Goal: Task Accomplishment & Management: Use online tool/utility

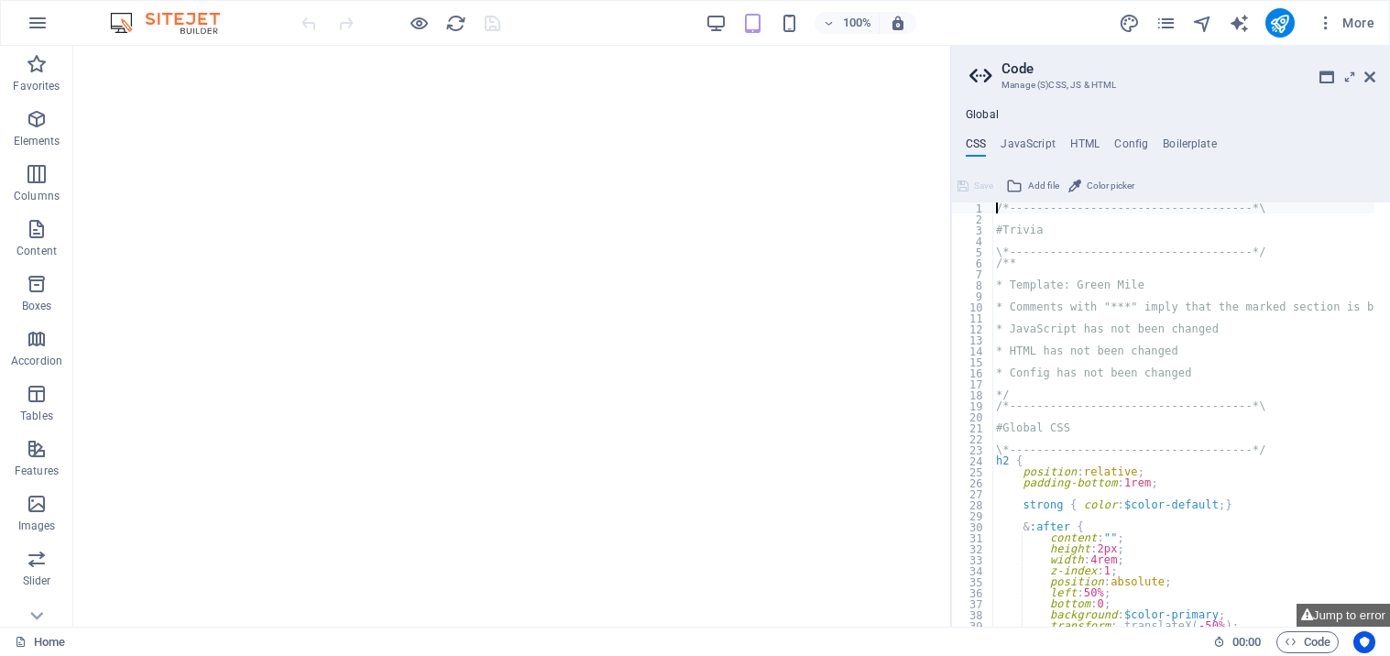
type textarea "/*------------------------------------*\"
click at [1366, 76] on icon at bounding box center [1369, 77] width 11 height 15
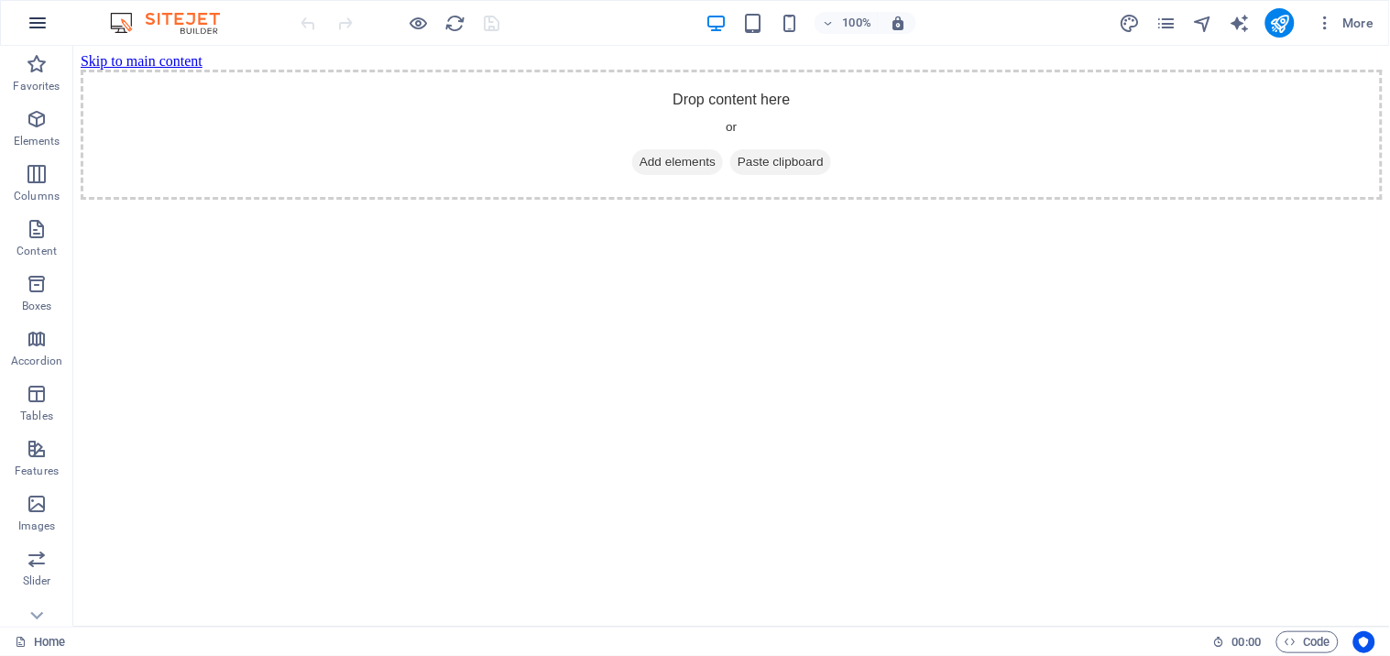
click at [27, 28] on icon "button" at bounding box center [38, 23] width 22 height 22
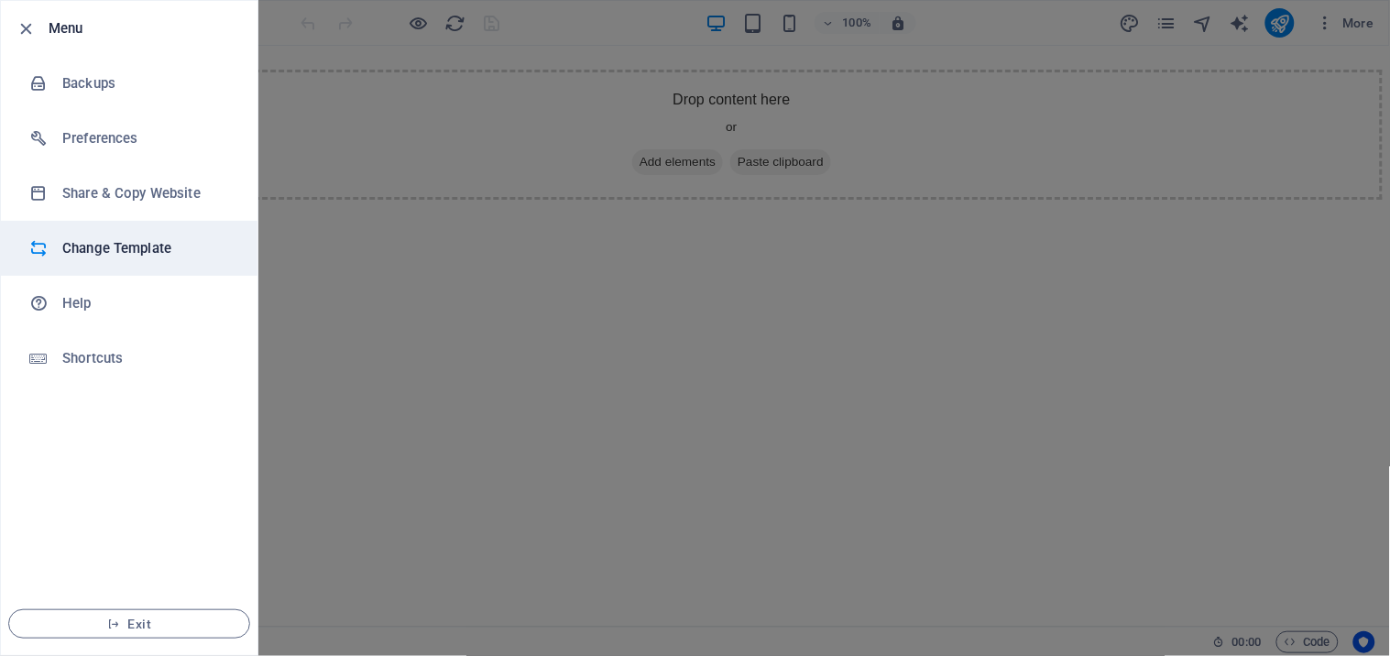
click at [101, 247] on h6 "Change Template" at bounding box center [146, 248] width 169 height 22
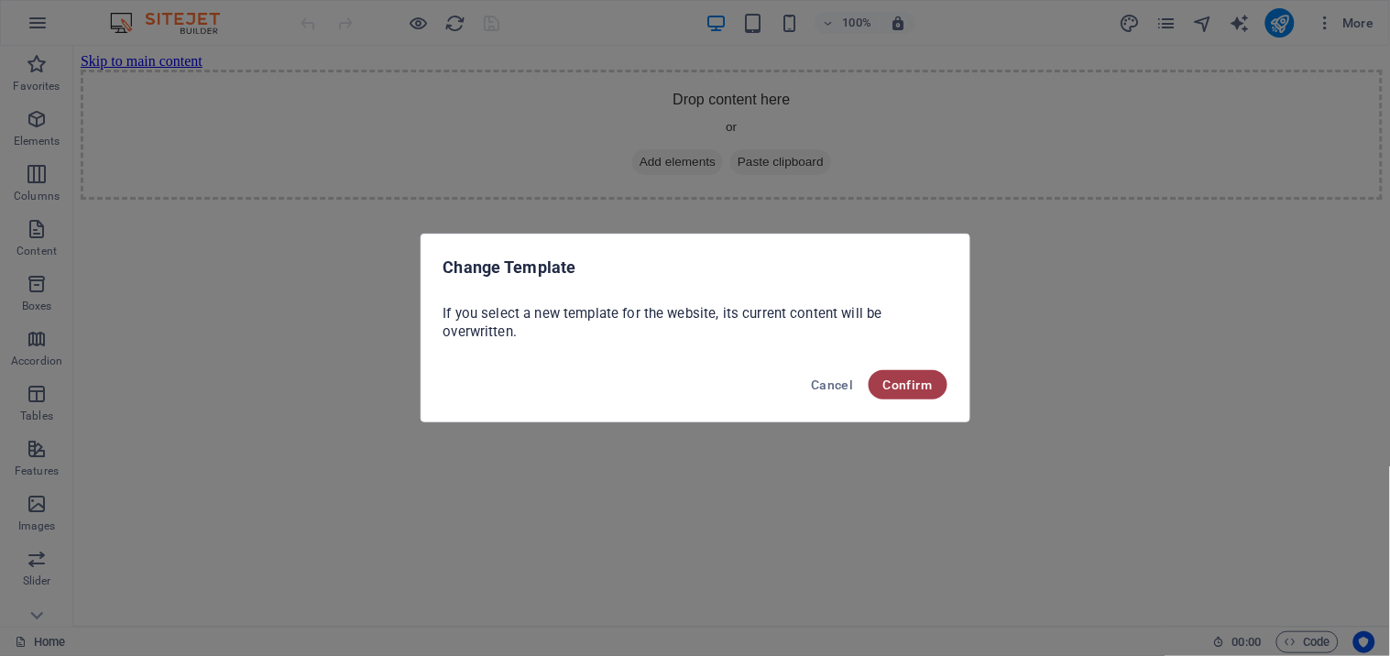
click at [912, 389] on span "Confirm" at bounding box center [907, 384] width 49 height 15
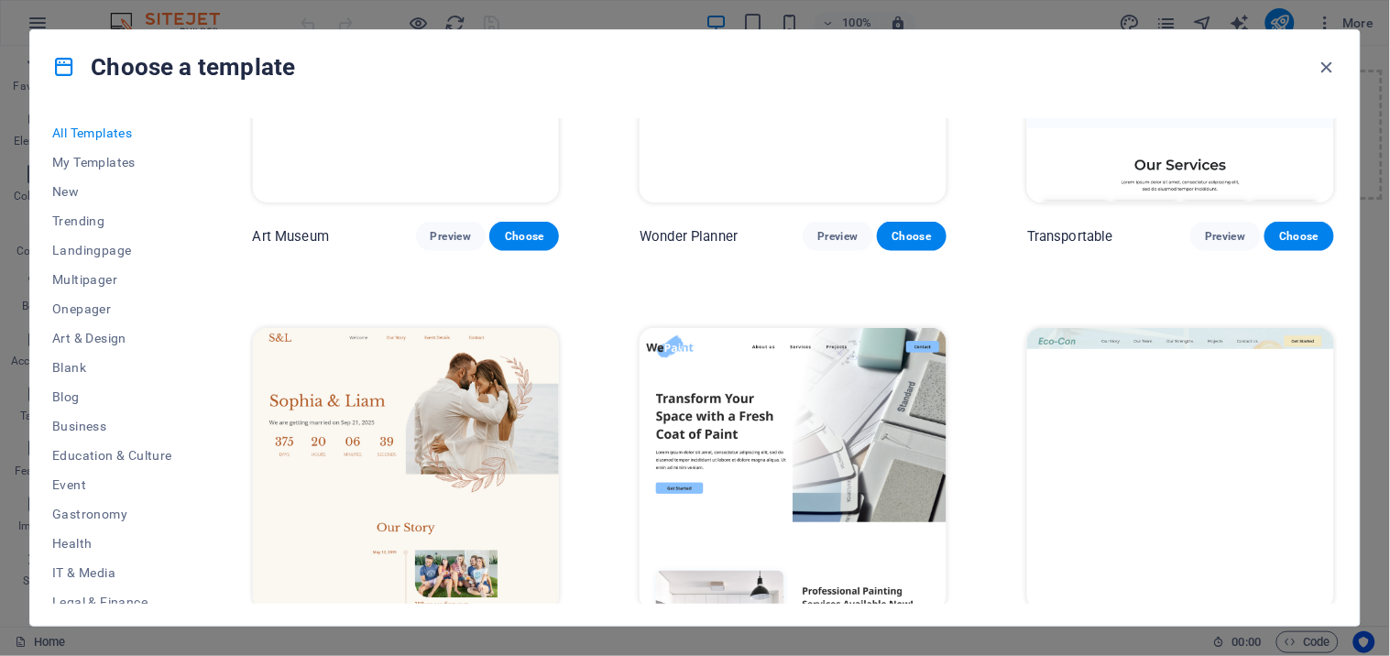
scroll to position [916, 0]
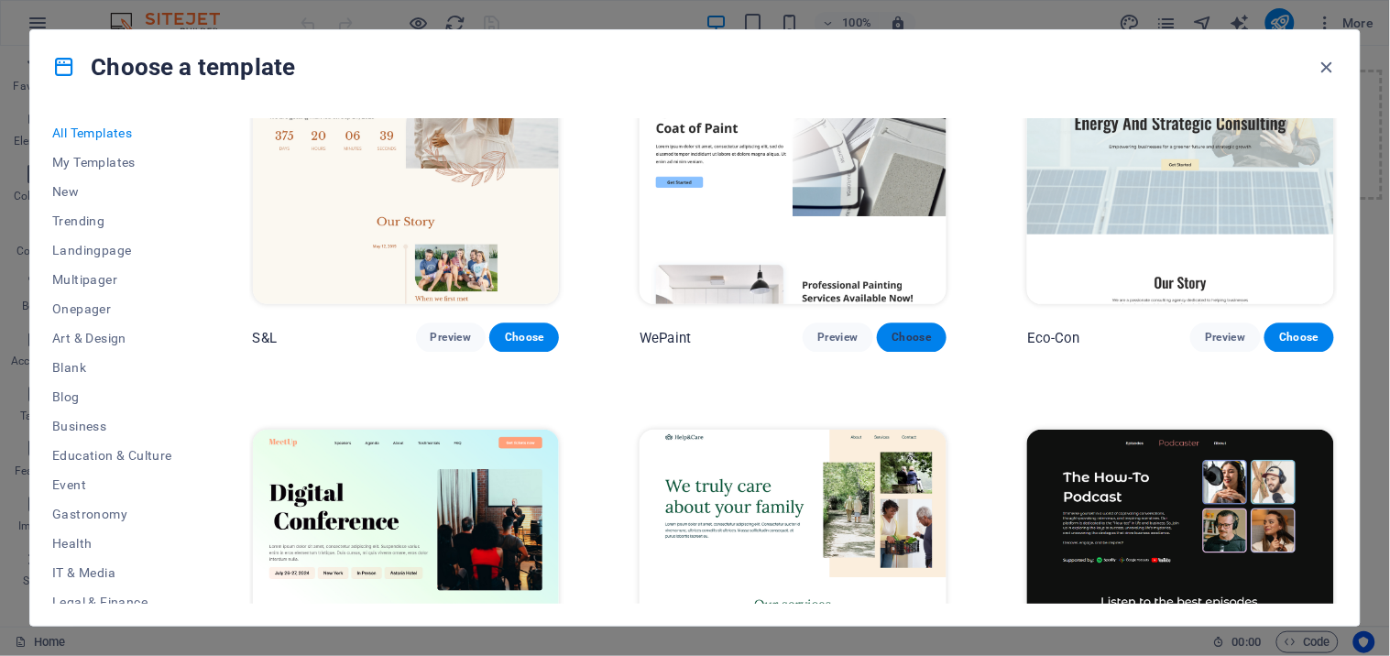
click at [922, 344] on button "Choose" at bounding box center [912, 337] width 70 height 29
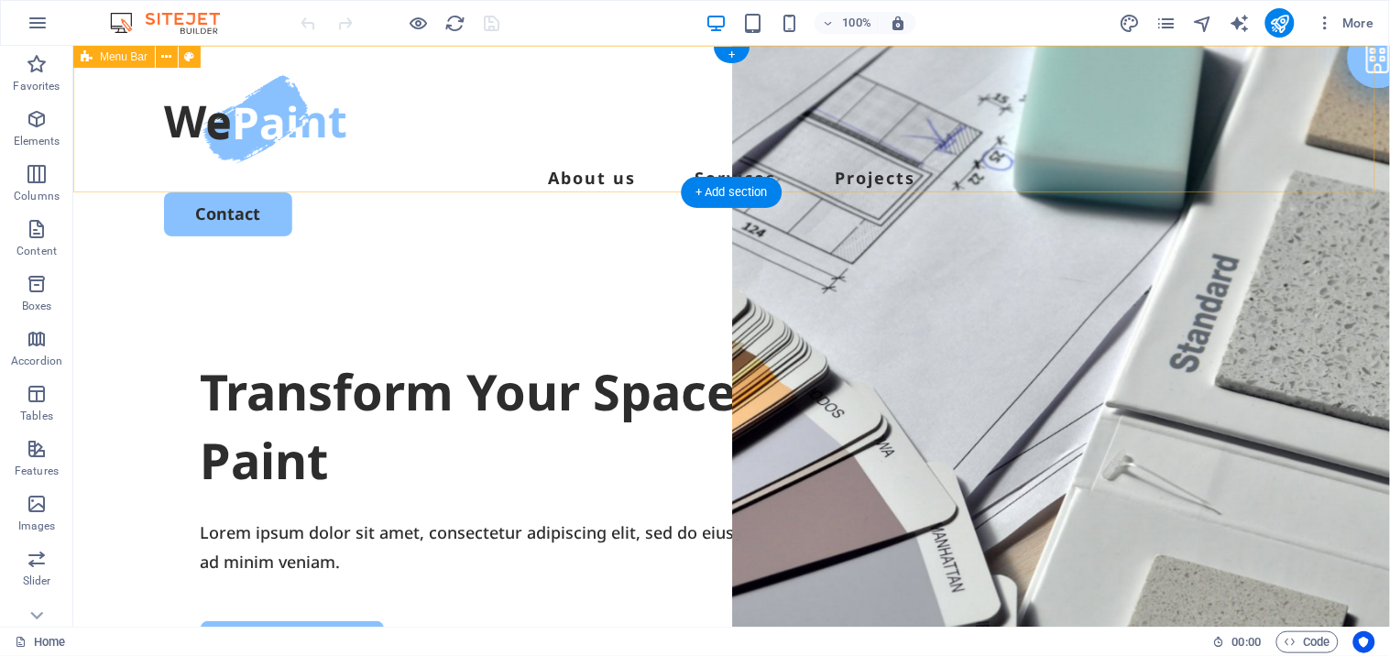
click at [385, 73] on div "About us Services Projects Contact" at bounding box center [730, 155] width 1317 height 220
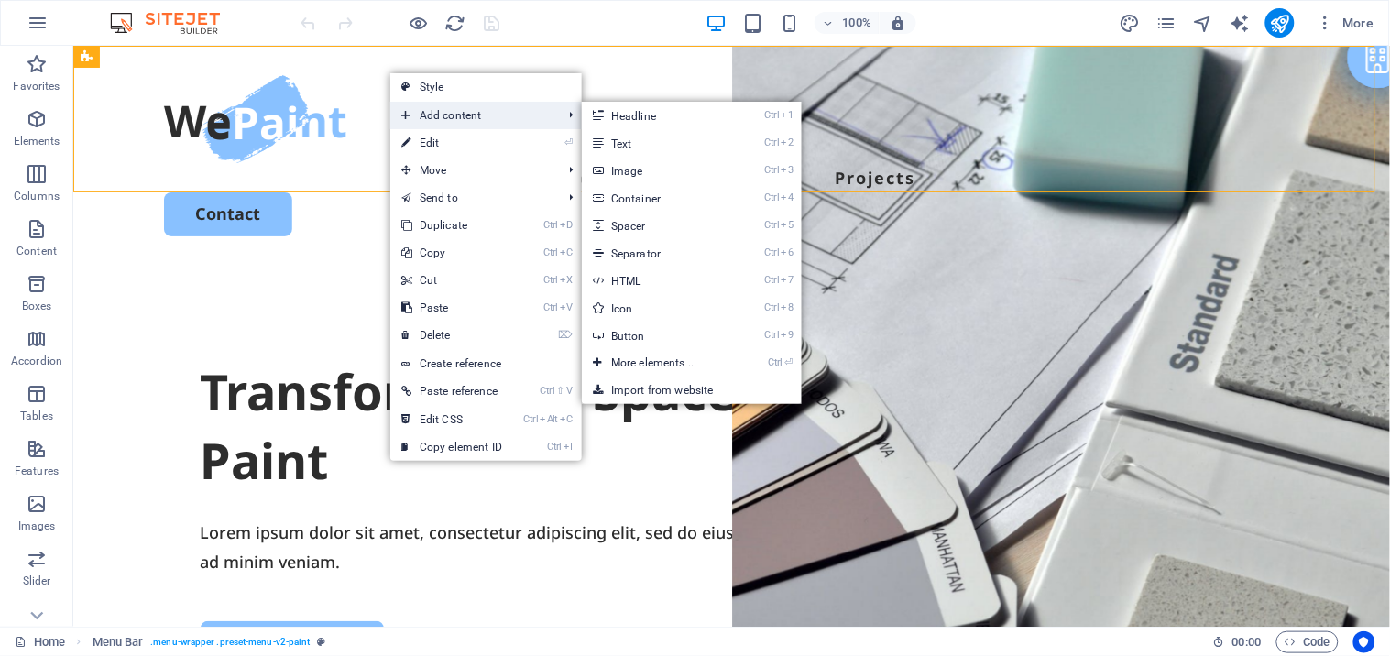
click at [426, 107] on span "Add content" at bounding box center [472, 115] width 164 height 27
click at [643, 190] on link "Ctrl 4 Container" at bounding box center [657, 197] width 151 height 27
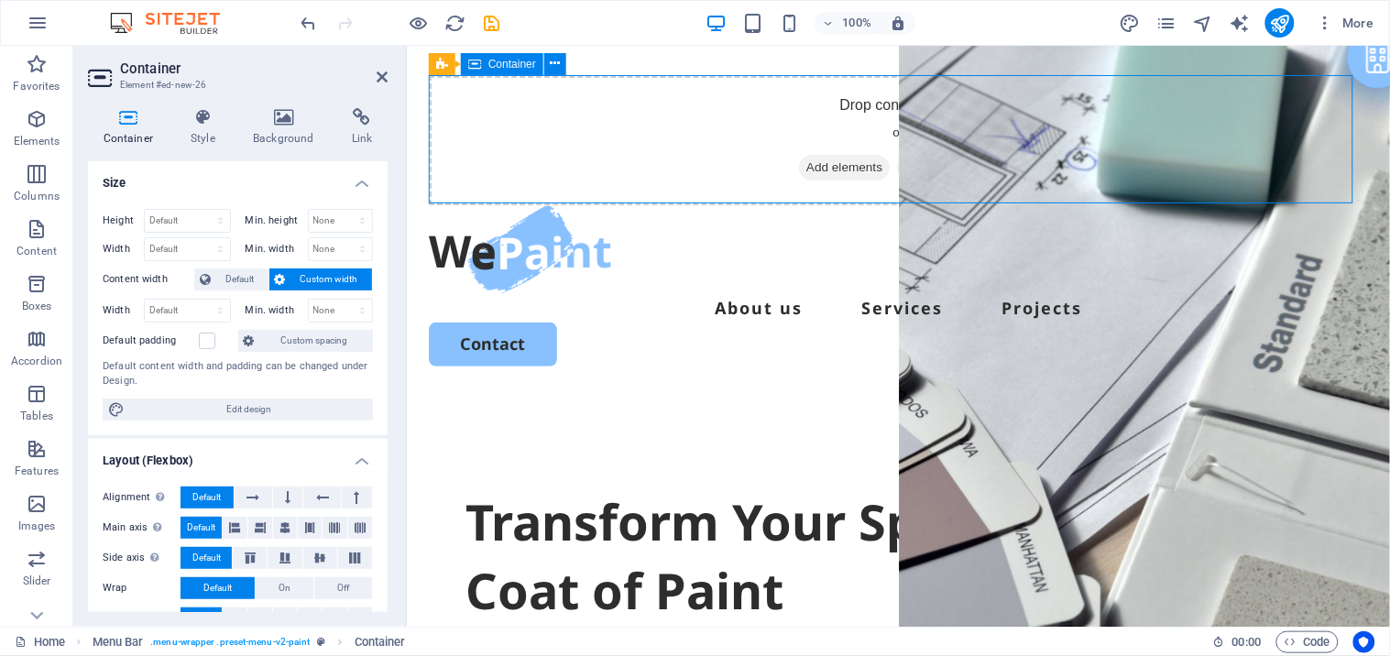
drag, startPoint x: 784, startPoint y: 113, endPoint x: 765, endPoint y: 92, distance: 28.5
click at [765, 87] on div "Drop content here or Add elements Paste clipboard" at bounding box center [897, 139] width 939 height 130
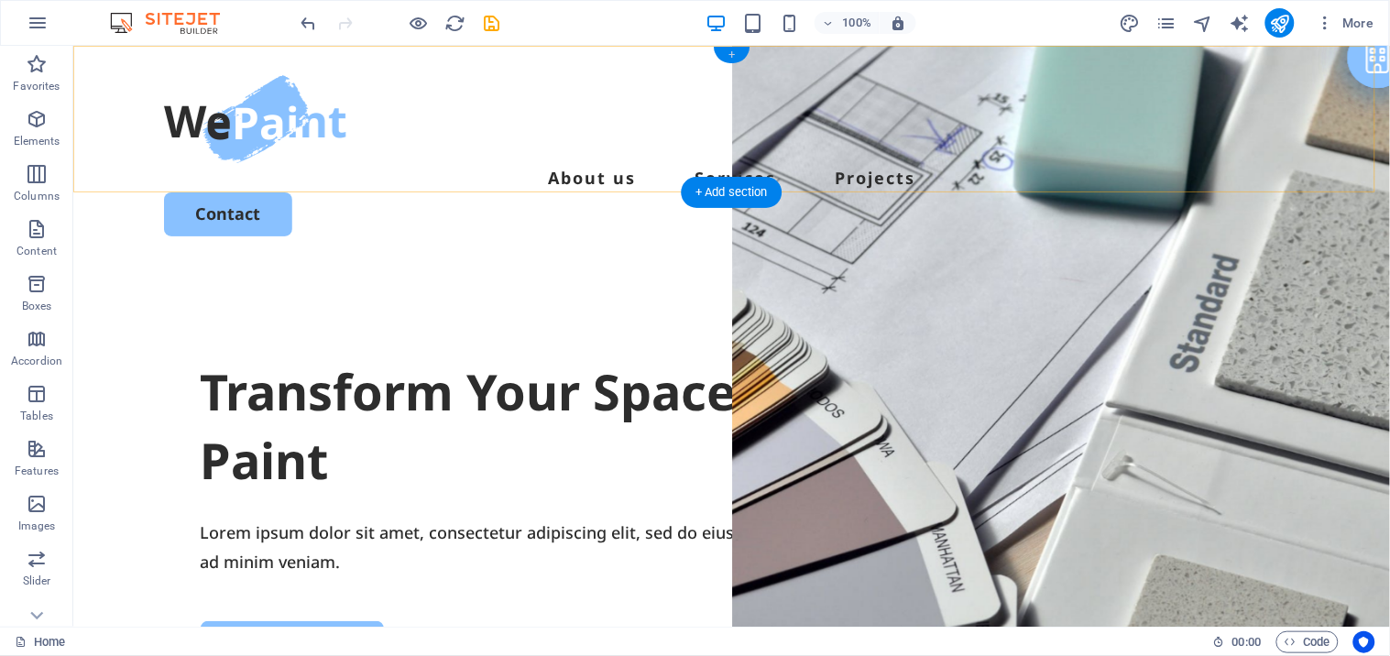
click at [734, 59] on div "+" at bounding box center [732, 55] width 36 height 16
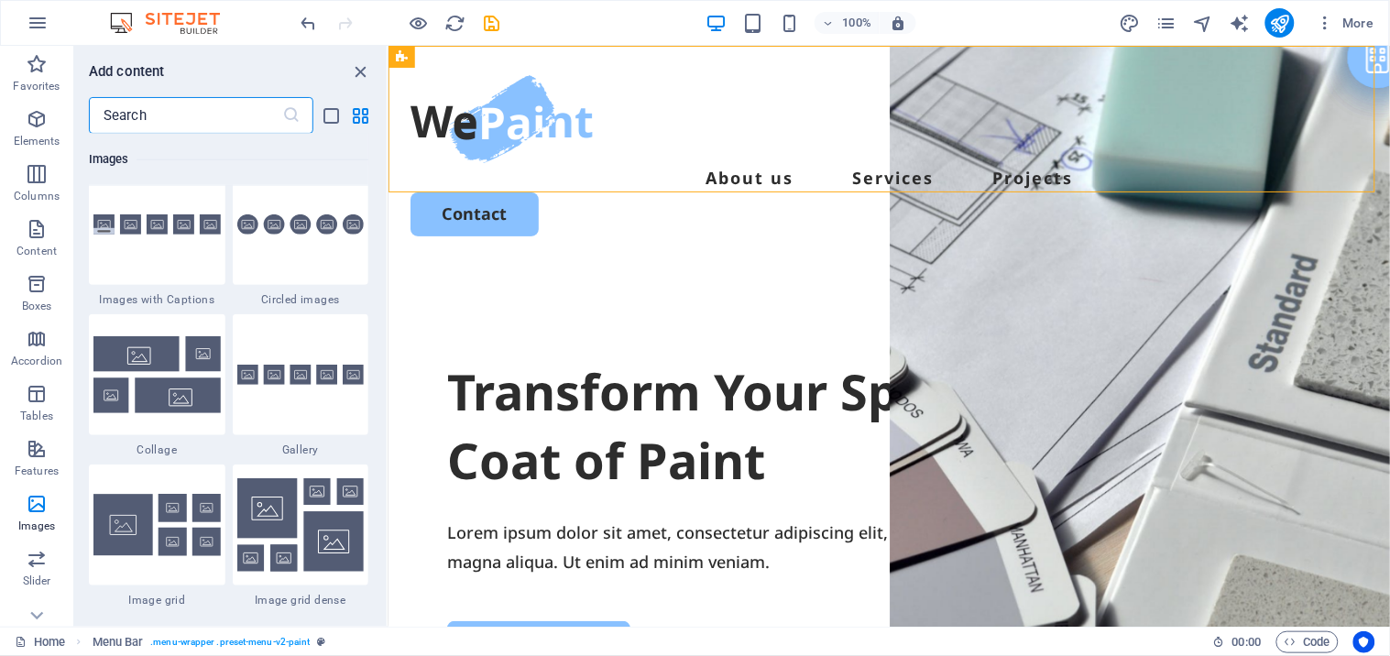
scroll to position [8396, 0]
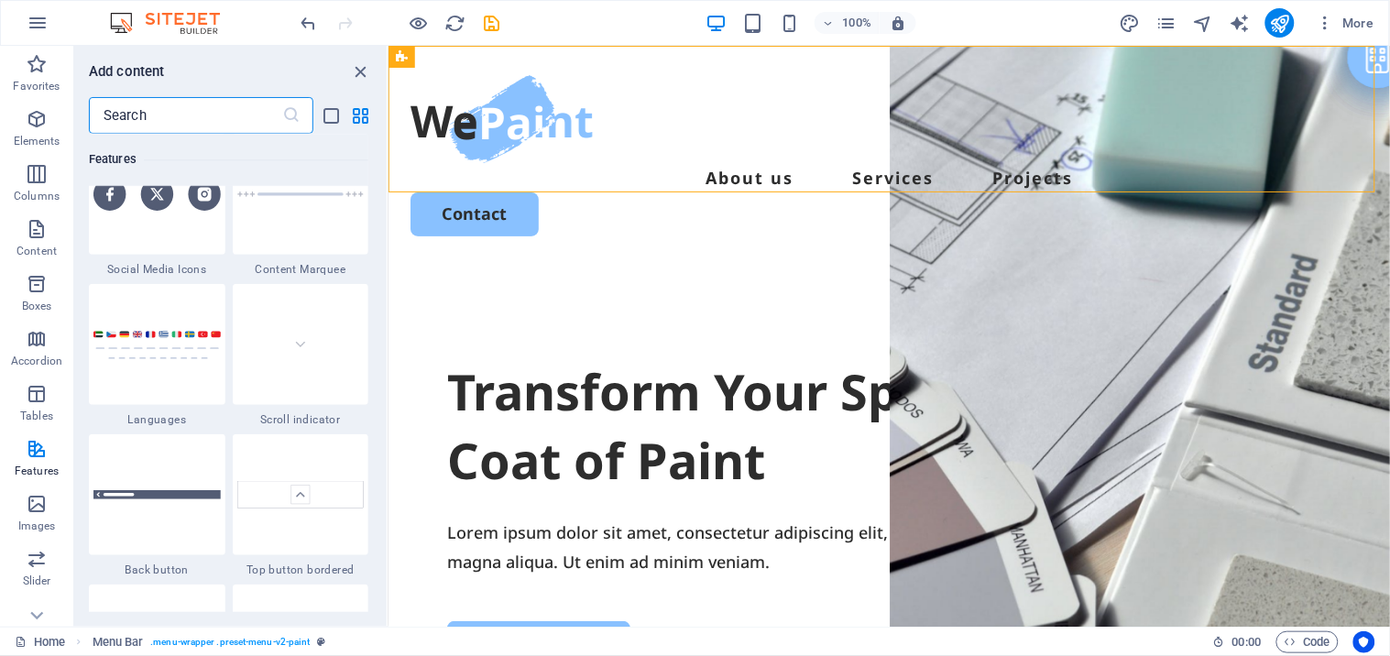
click at [166, 101] on input "text" at bounding box center [185, 115] width 193 height 37
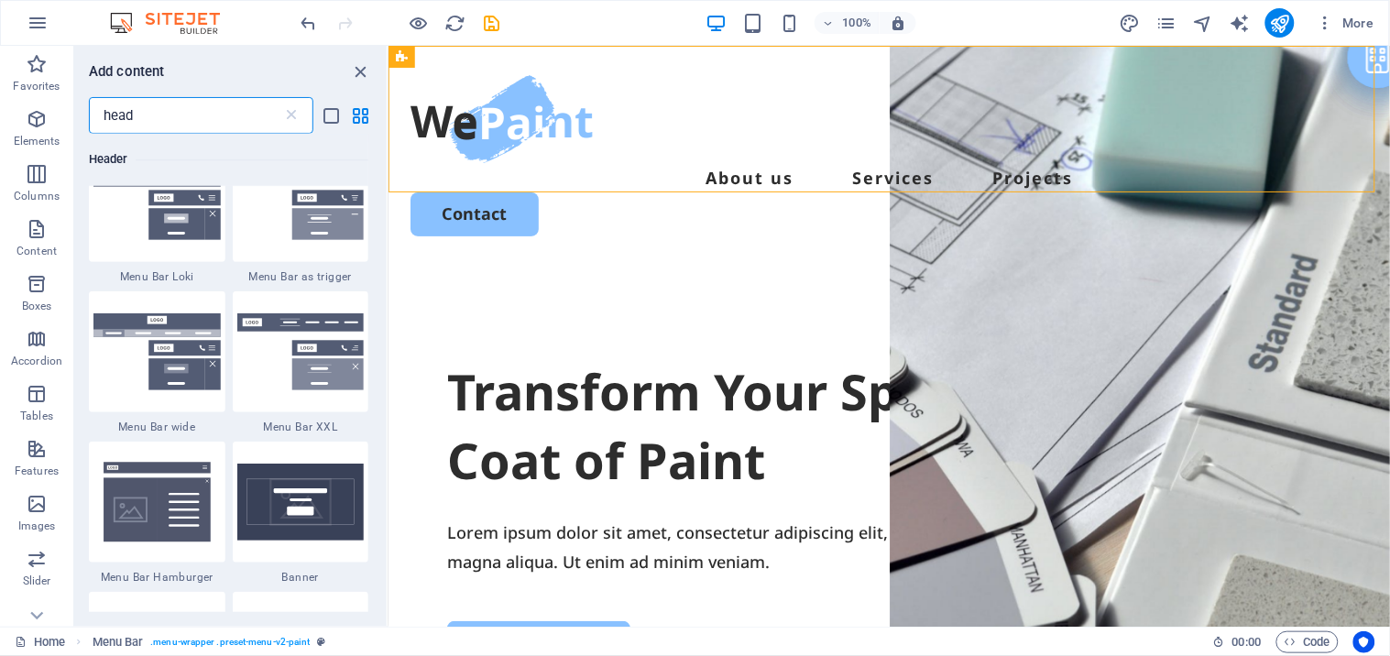
scroll to position [1526, 0]
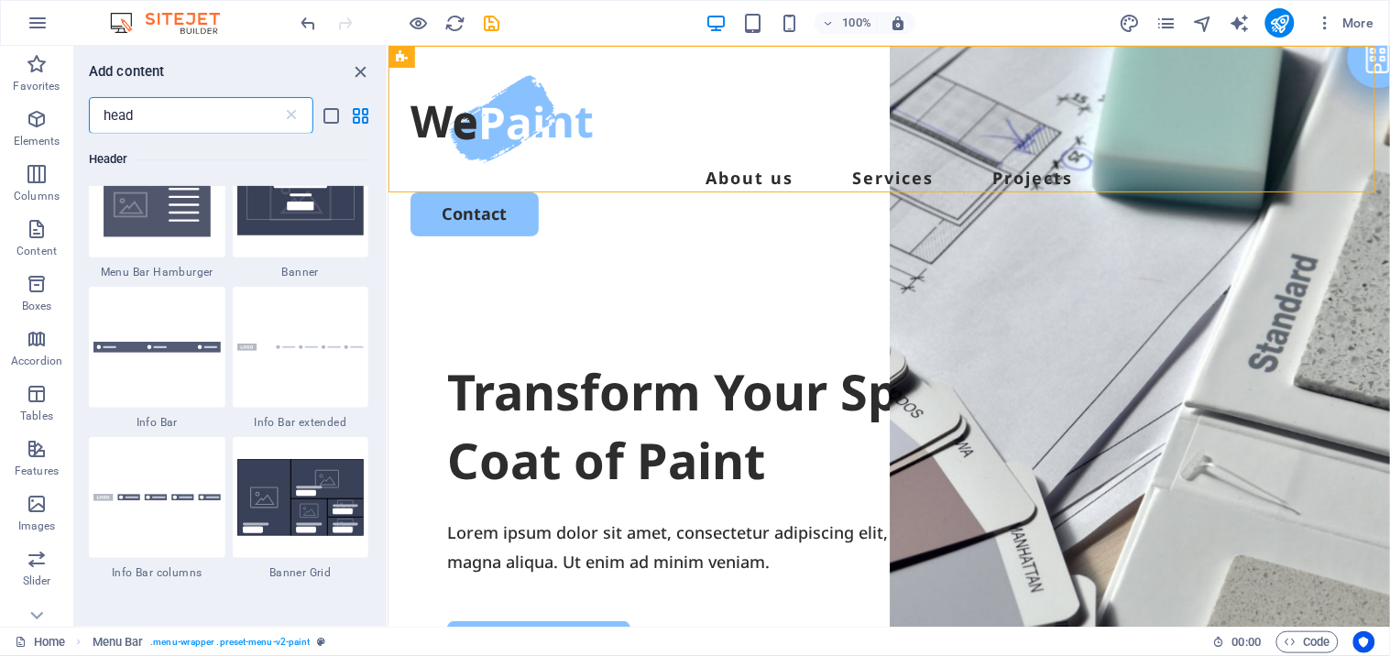
type input "head"
click at [157, 383] on div at bounding box center [157, 347] width 137 height 121
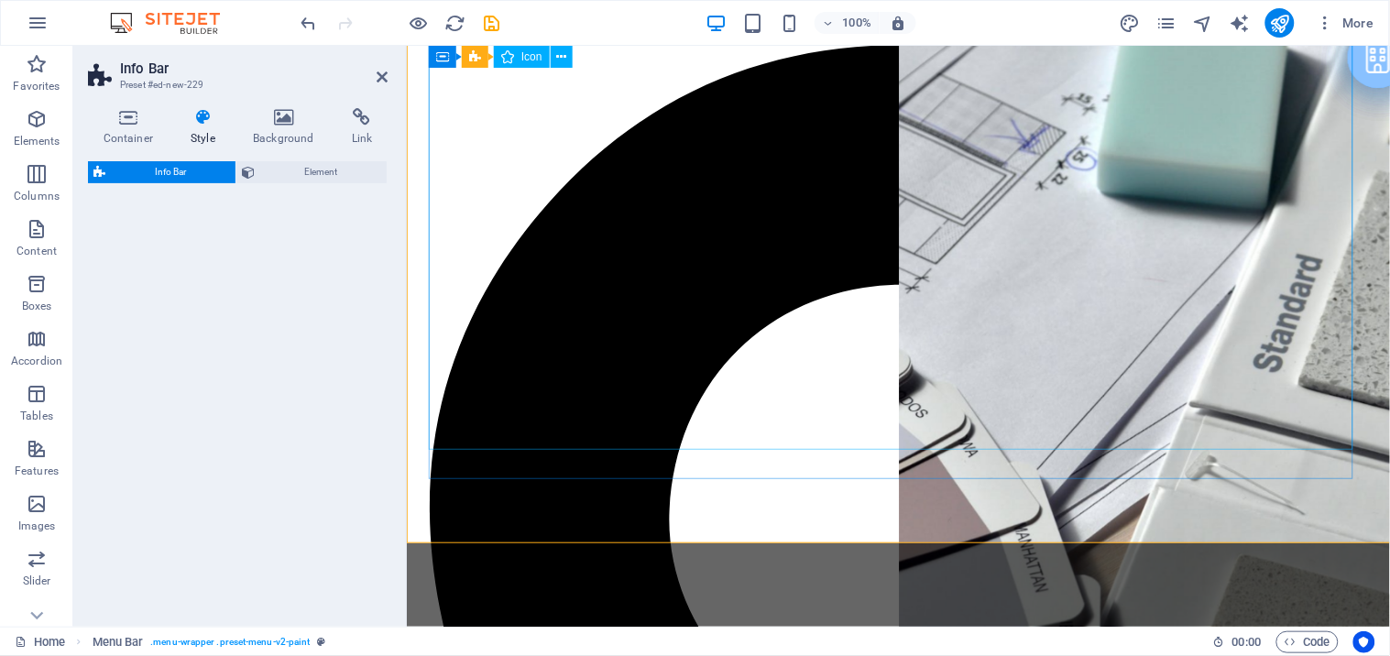
select select "rem"
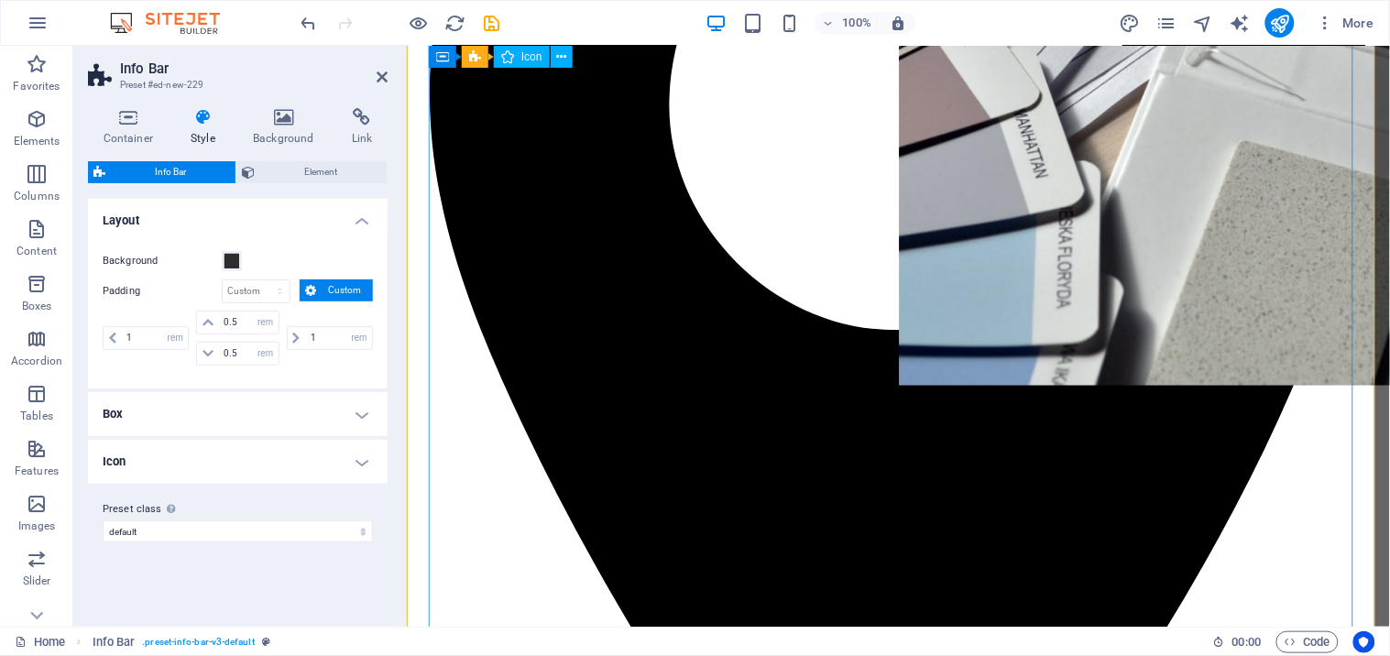
scroll to position [0, 0]
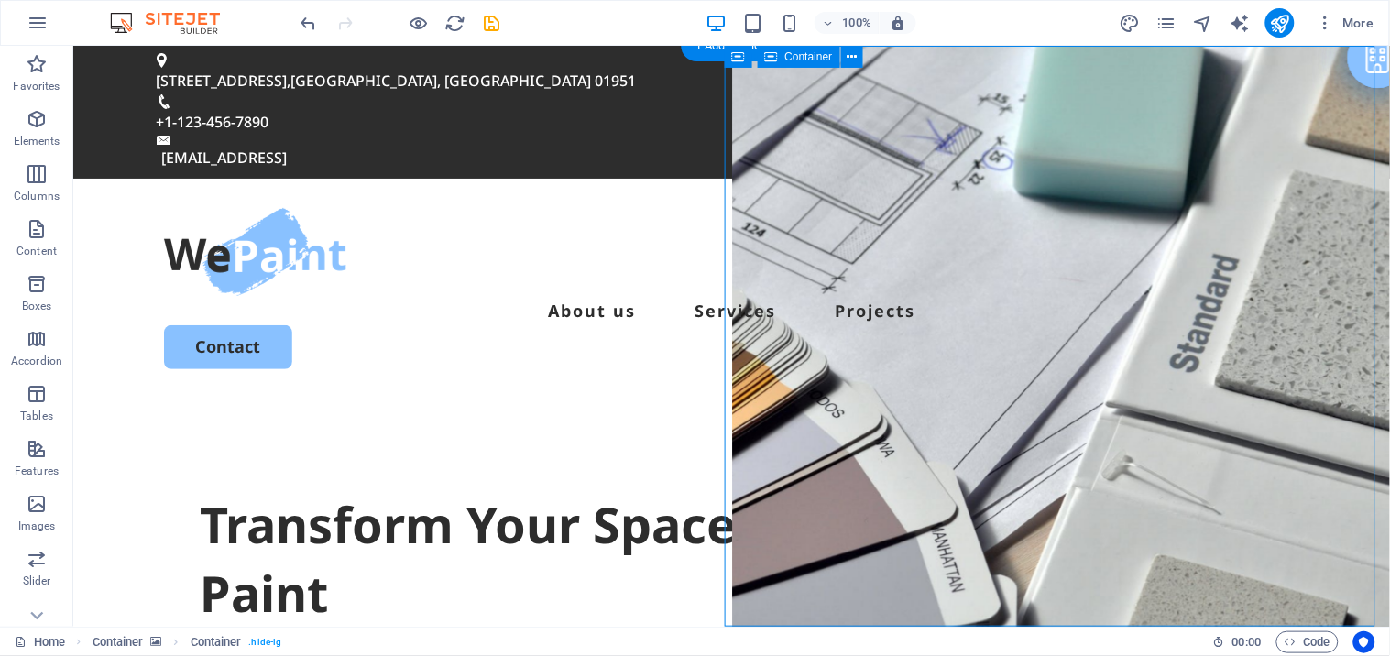
drag, startPoint x: 855, startPoint y: 371, endPoint x: 879, endPoint y: 453, distance: 84.9
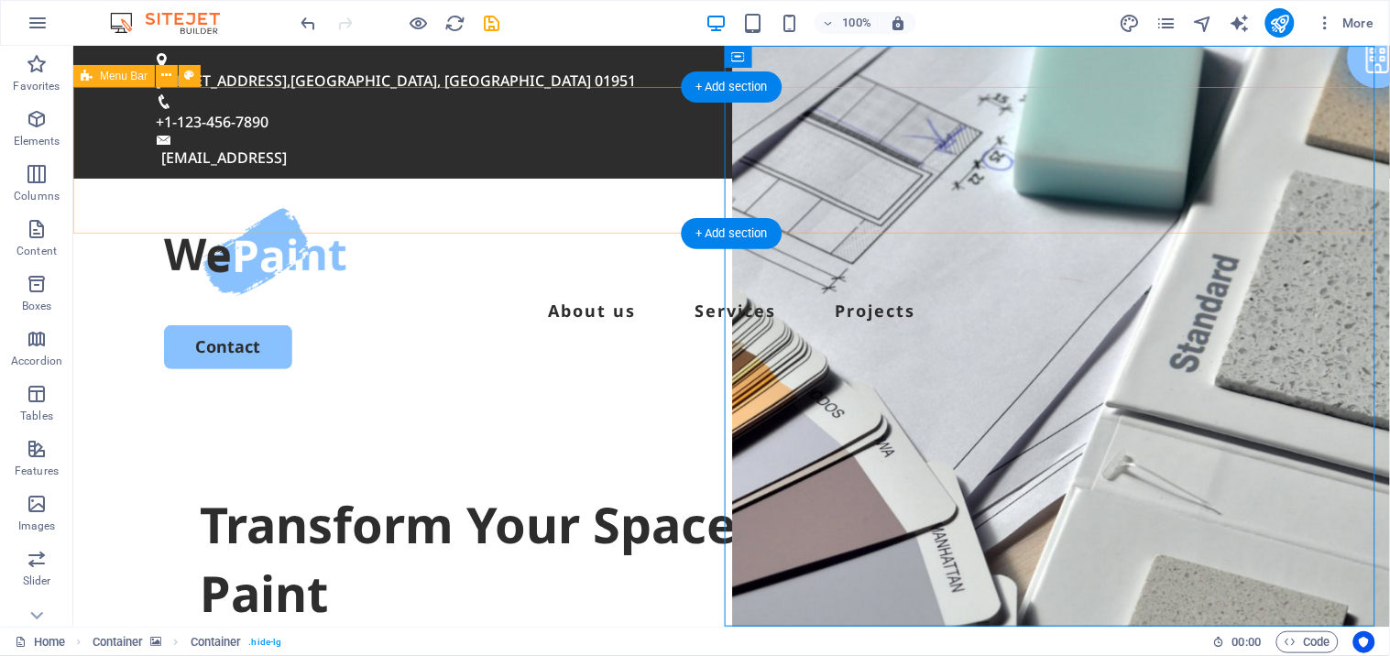
click at [407, 178] on div "About us Services Projects Contact" at bounding box center [730, 288] width 1317 height 220
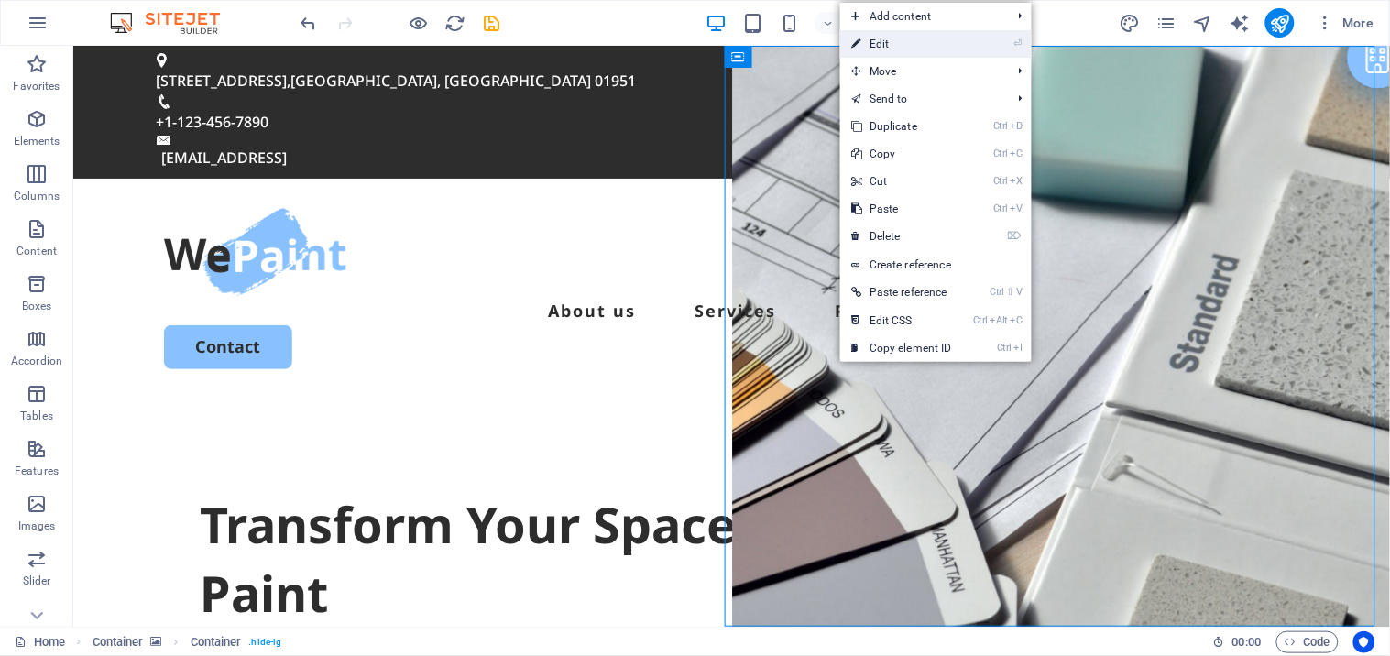
click at [935, 43] on link "⏎ Edit" at bounding box center [901, 43] width 123 height 27
select select "vh"
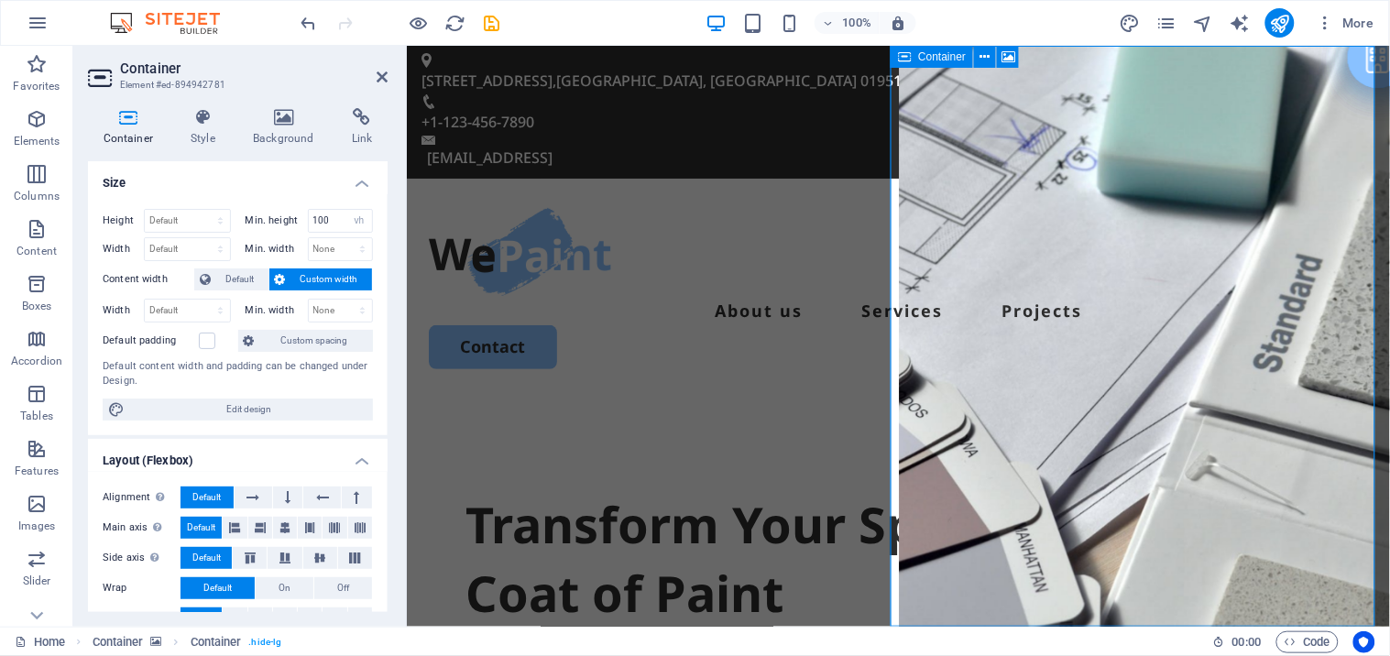
scroll to position [275, 0]
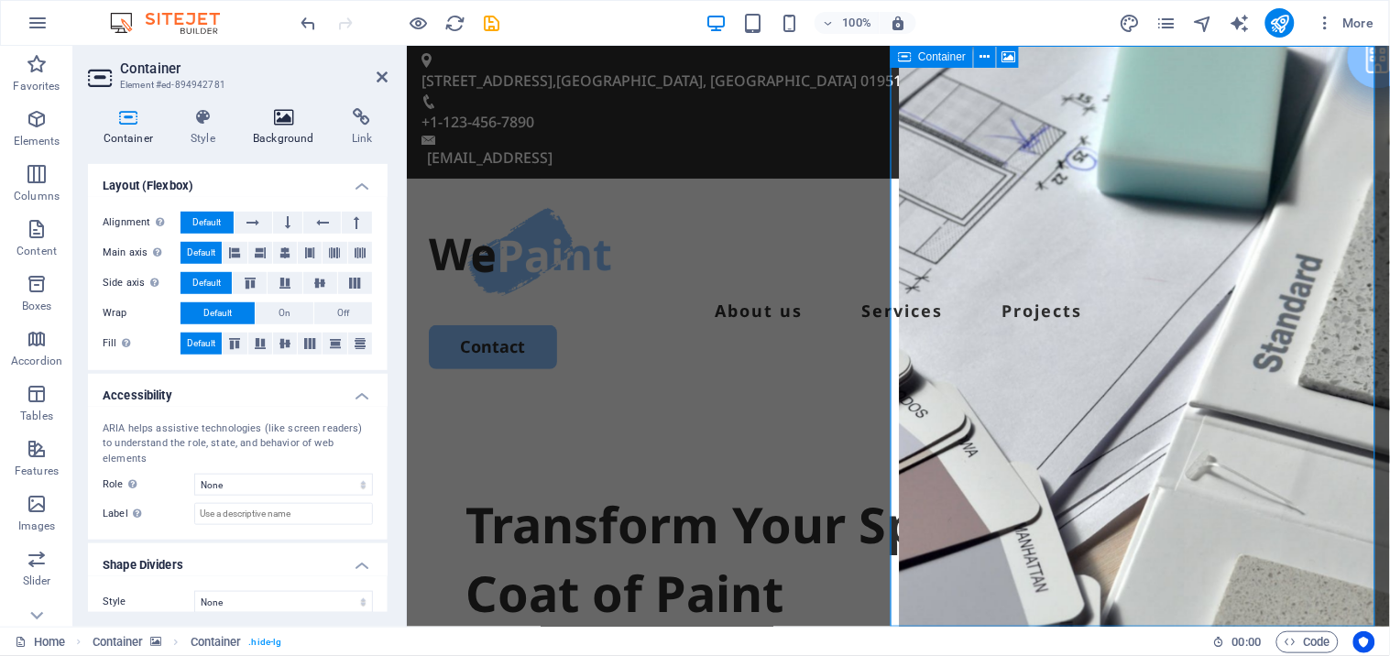
click at [277, 114] on icon at bounding box center [284, 117] width 92 height 18
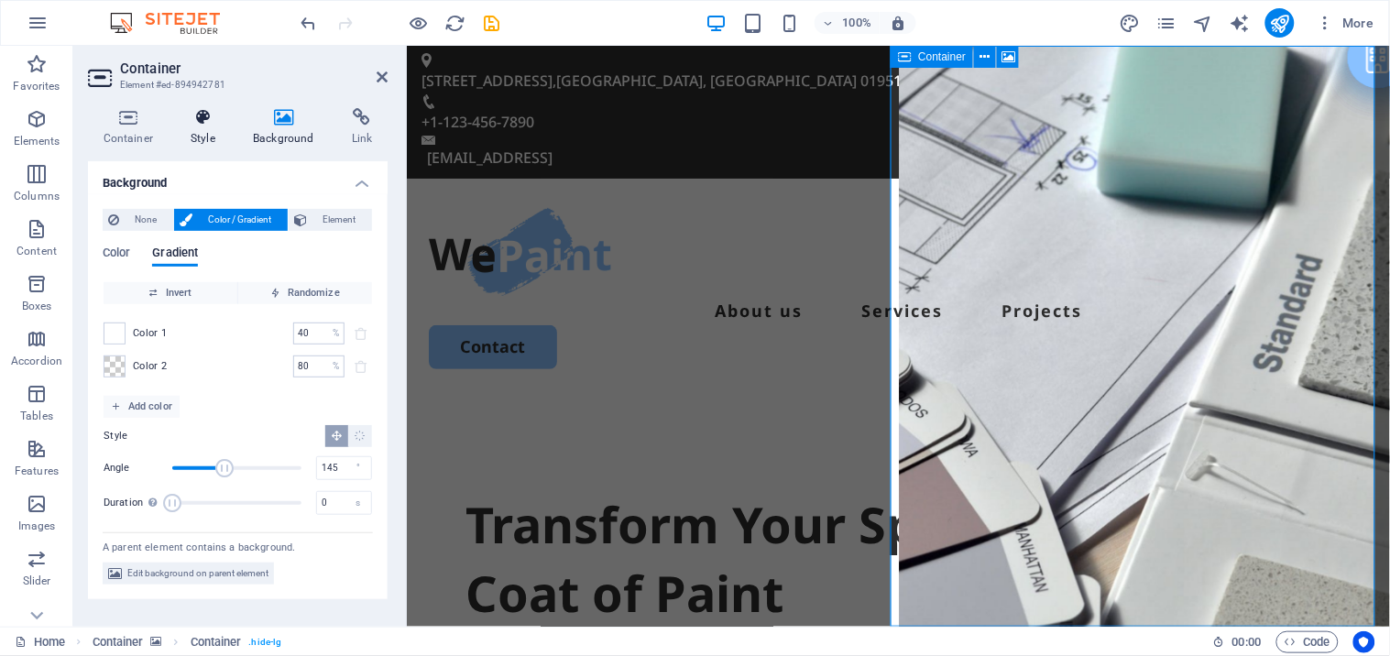
click at [208, 119] on icon at bounding box center [203, 117] width 55 height 18
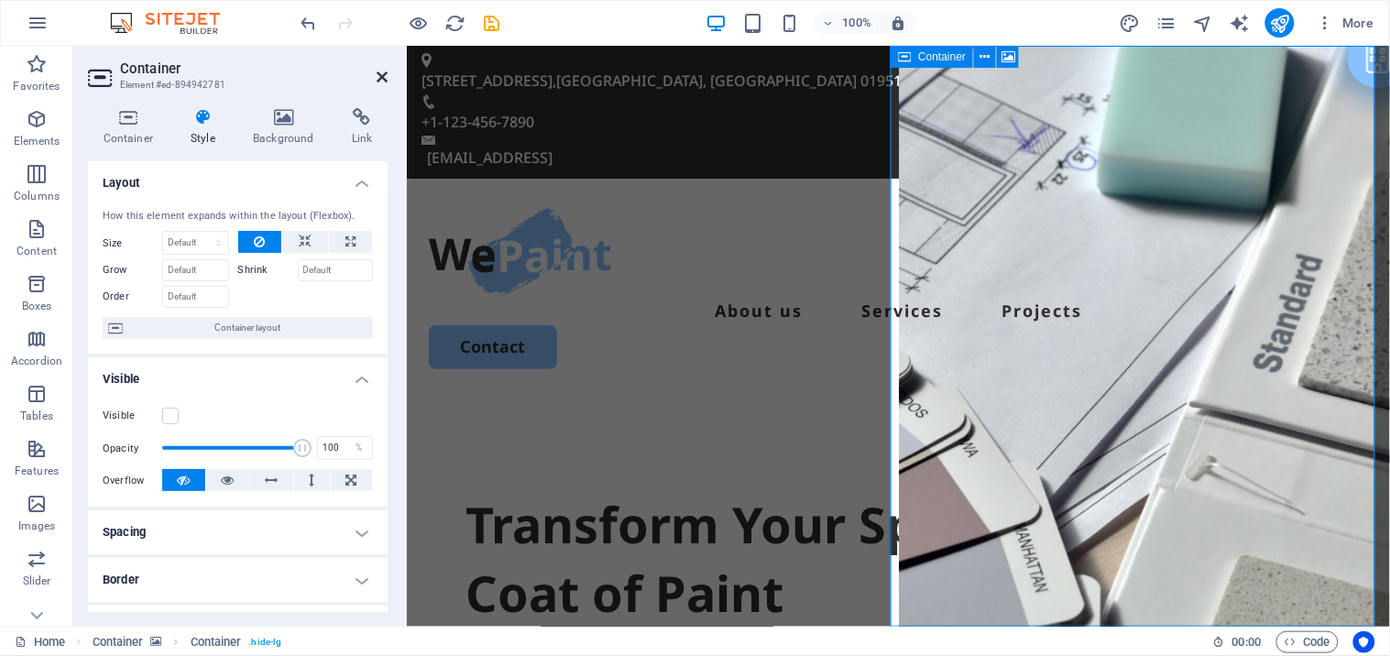
click at [378, 83] on icon at bounding box center [382, 77] width 11 height 15
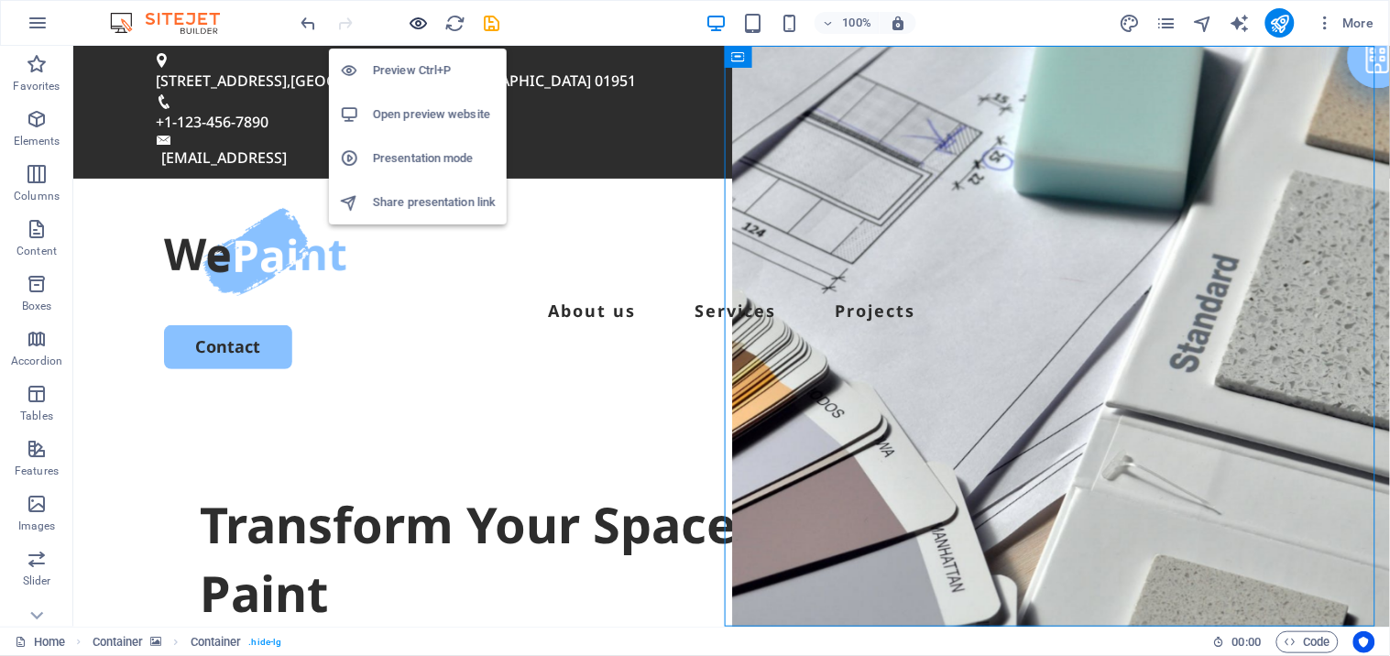
click at [412, 19] on icon "button" at bounding box center [419, 23] width 21 height 21
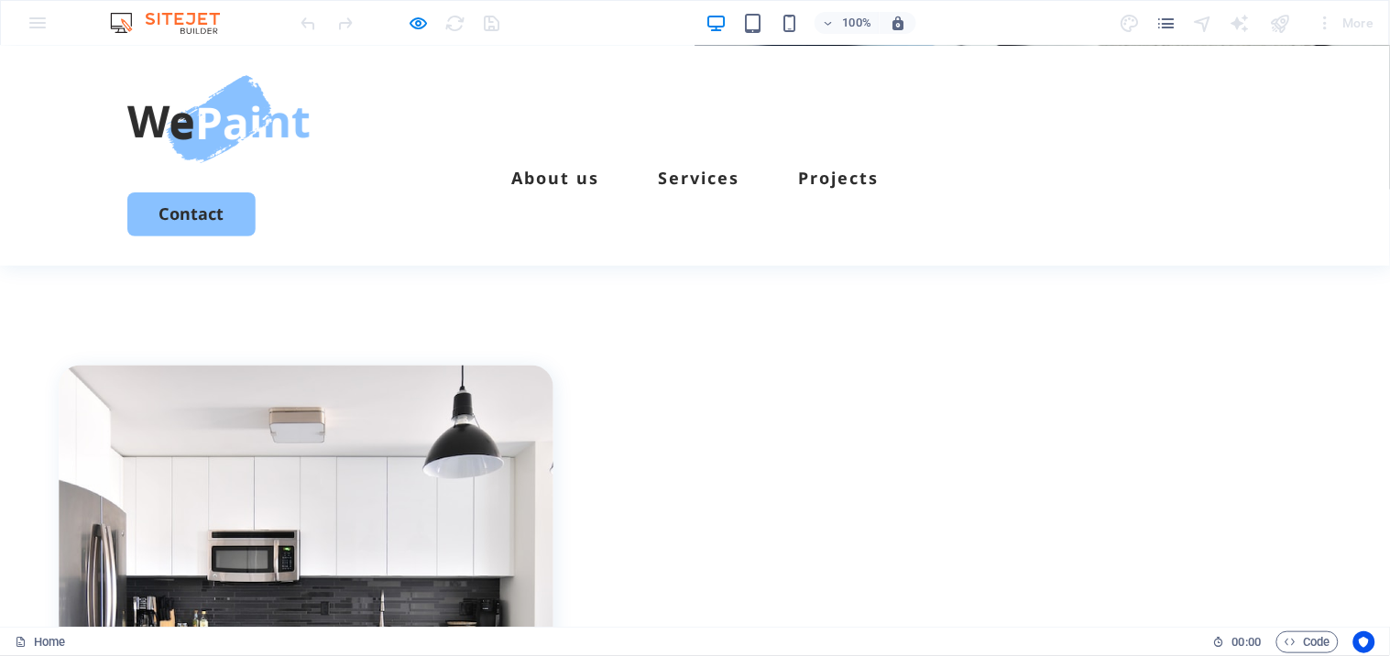
scroll to position [305, 0]
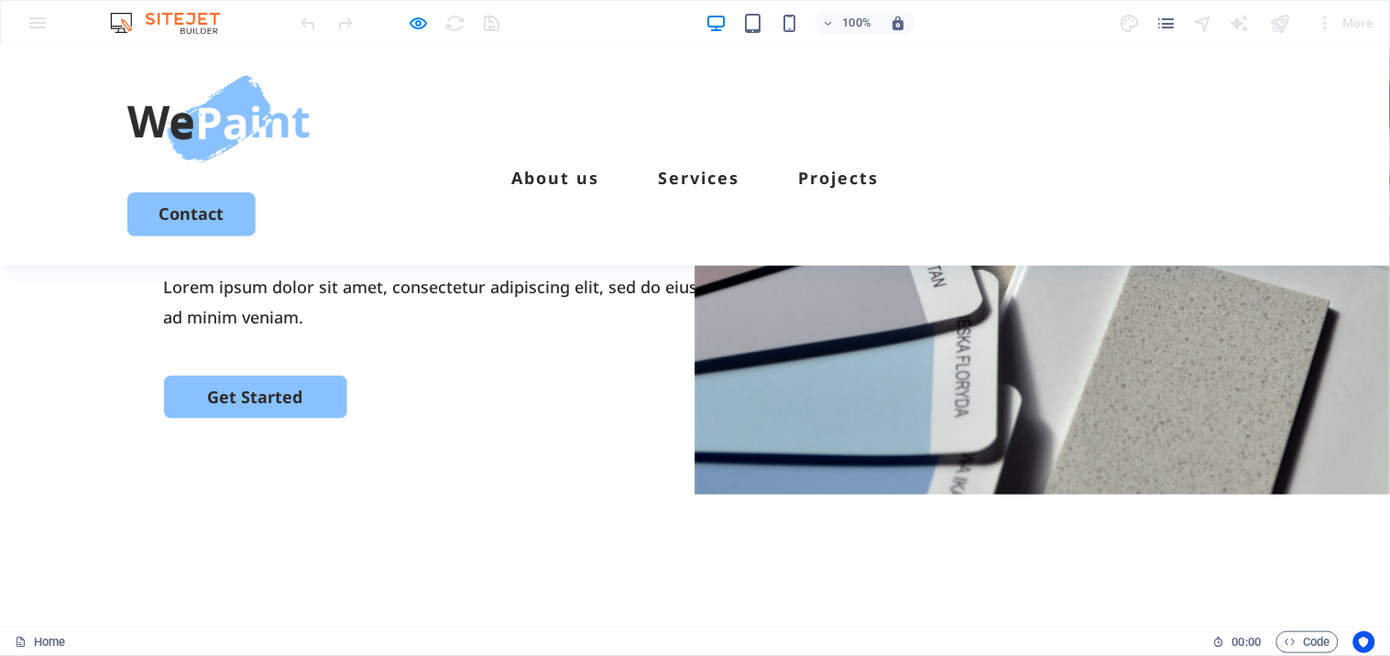
click at [617, 176] on header "About us Services Projects Contact" at bounding box center [695, 155] width 1180 height 220
click at [170, 121] on img at bounding box center [218, 118] width 183 height 88
click at [405, 19] on div at bounding box center [400, 22] width 205 height 29
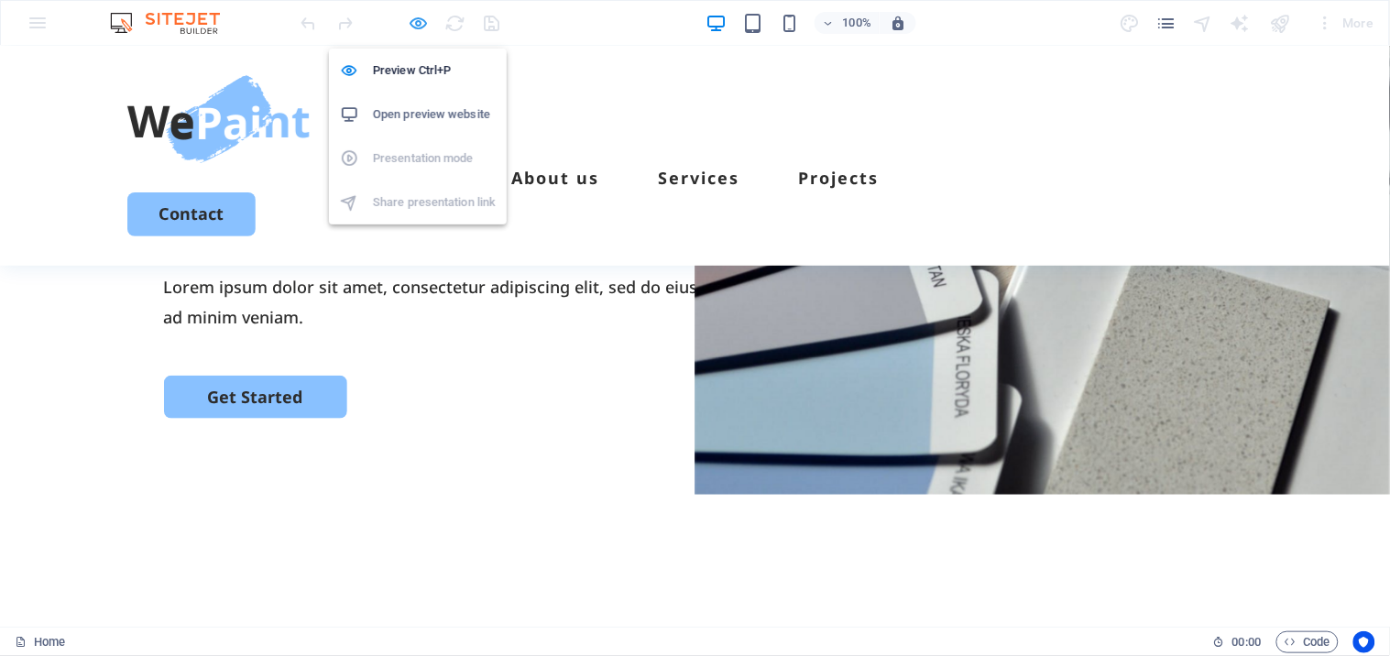
click at [413, 25] on icon "button" at bounding box center [419, 23] width 21 height 21
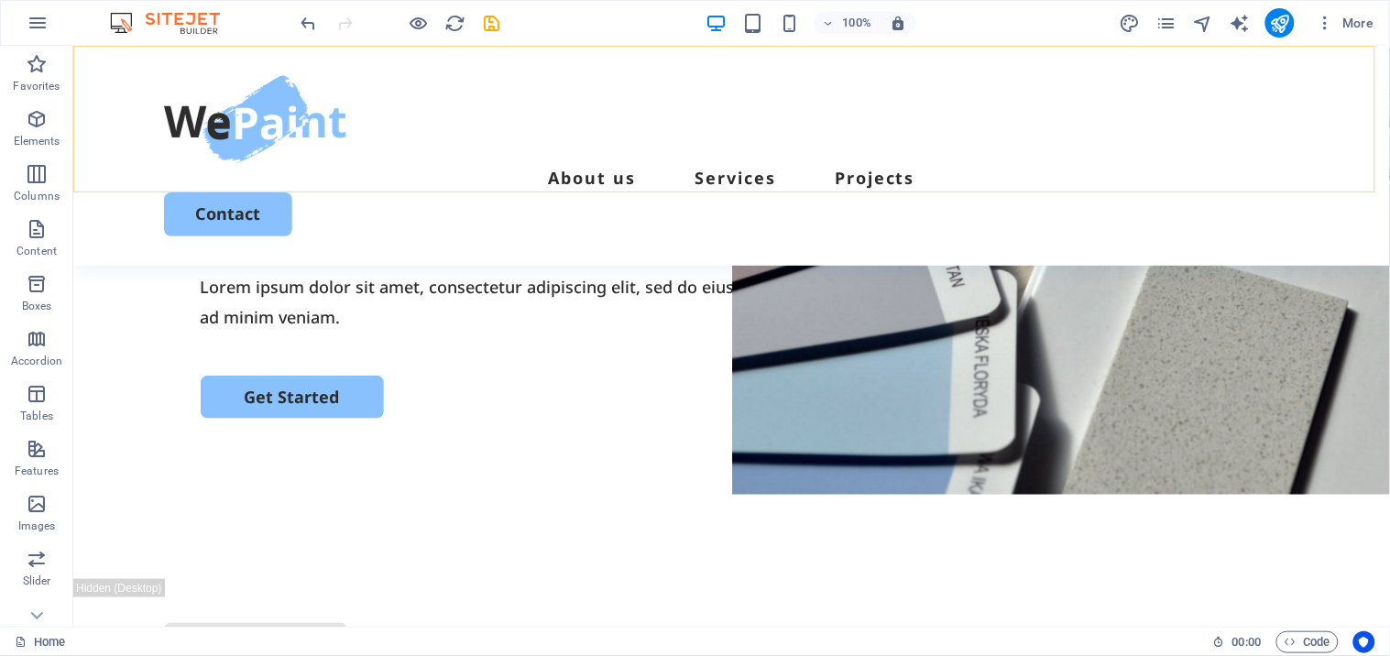
scroll to position [610, 0]
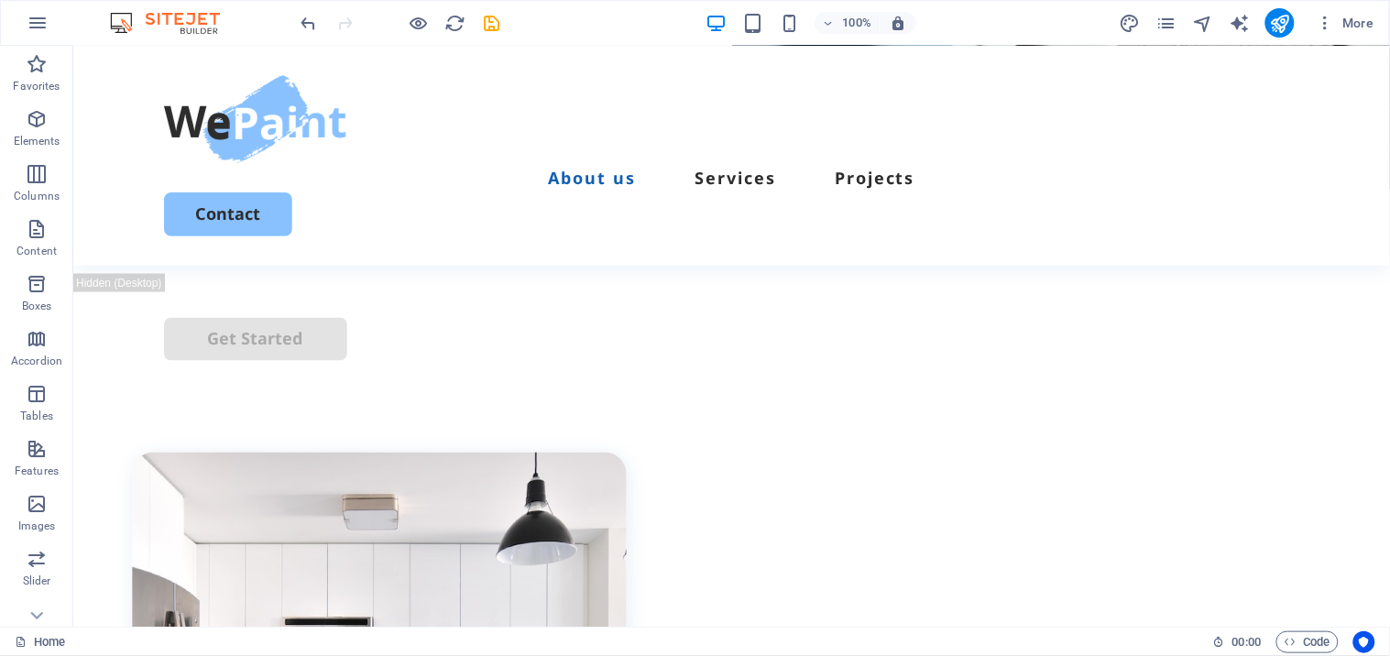
click at [367, 590] on div "Home" at bounding box center [607, 642] width 1184 height 22
